Goal: Check status

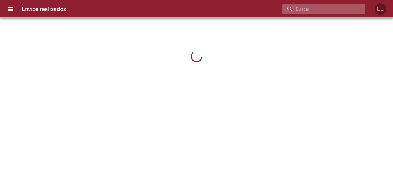
click at [327, 11] on input "buscar" at bounding box center [319, 9] width 74 height 10
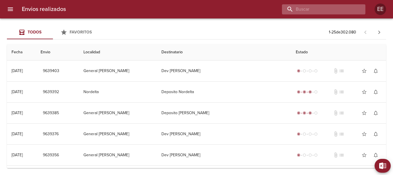
paste input "[PERSON_NAME] [PERSON_NAME]"
type input "[PERSON_NAME] [PERSON_NAME]"
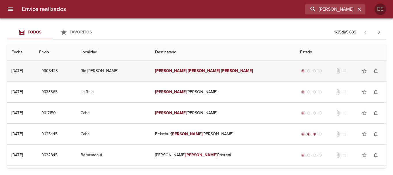
click at [201, 70] on em "Cesar" at bounding box center [204, 70] width 32 height 5
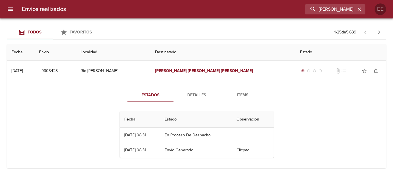
click at [192, 94] on span "Detalles" at bounding box center [196, 94] width 39 height 7
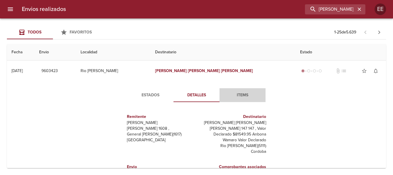
click at [240, 94] on span "Items" at bounding box center [242, 94] width 39 height 7
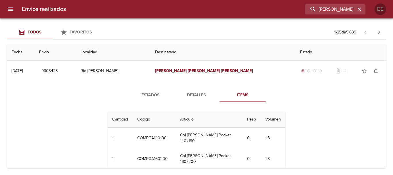
click at [190, 95] on span "Detalles" at bounding box center [196, 94] width 39 height 7
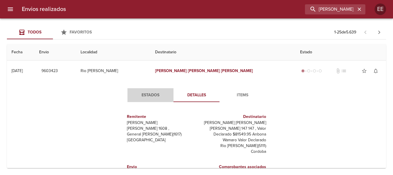
click at [147, 95] on span "Estados" at bounding box center [150, 94] width 39 height 7
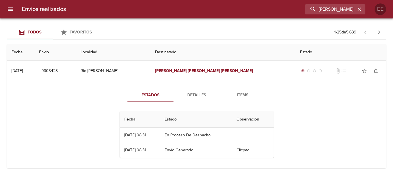
click at [194, 94] on span "Detalles" at bounding box center [196, 94] width 39 height 7
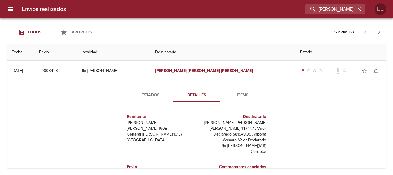
click at [148, 96] on span "Estados" at bounding box center [150, 94] width 39 height 7
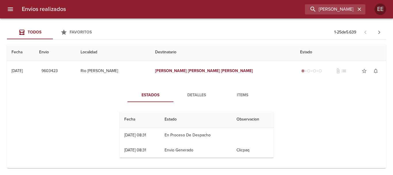
click at [192, 94] on span "Detalles" at bounding box center [196, 94] width 39 height 7
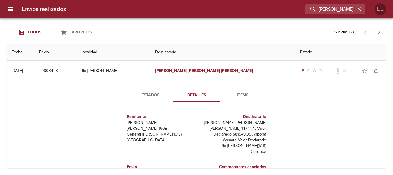
click at [244, 93] on span "Items" at bounding box center [242, 94] width 39 height 7
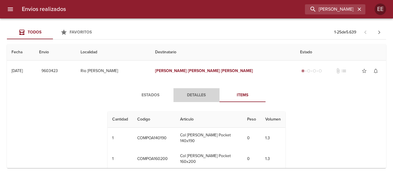
click at [192, 94] on span "Detalles" at bounding box center [196, 94] width 39 height 7
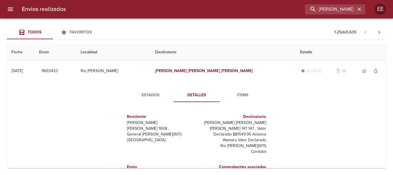
click at [145, 94] on span "Estados" at bounding box center [150, 94] width 39 height 7
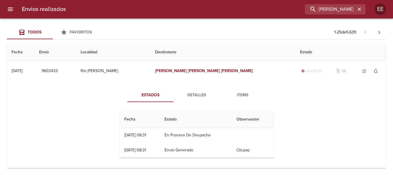
scroll to position [29, 0]
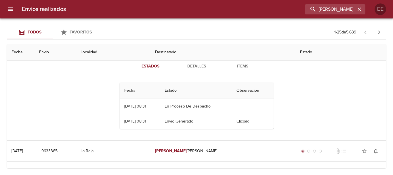
click at [219, 31] on div "Todos Favoritos 1 - 25 de 5.639" at bounding box center [196, 32] width 379 height 14
